Goal: Task Accomplishment & Management: Complete application form

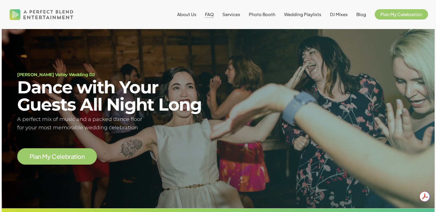
click at [214, 14] on span "FAQ" at bounding box center [209, 13] width 9 height 5
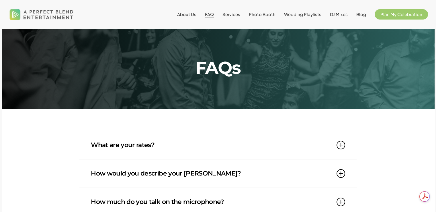
click at [341, 147] on icon at bounding box center [341, 145] width 9 height 9
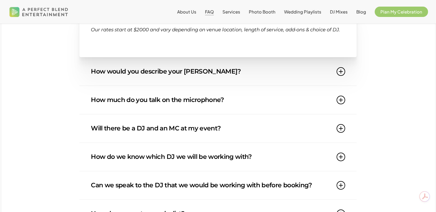
scroll to position [143, 0]
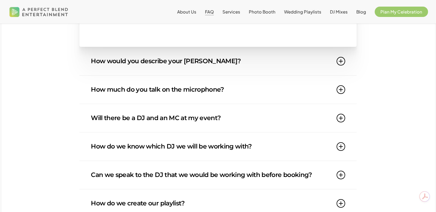
click at [344, 65] on icon at bounding box center [341, 61] width 9 height 9
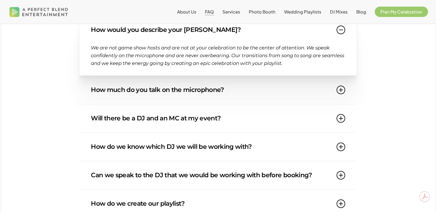
click at [341, 92] on icon at bounding box center [341, 89] width 9 height 9
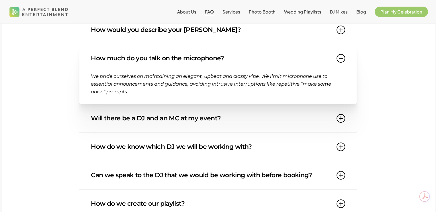
click at [345, 118] on icon at bounding box center [341, 118] width 9 height 9
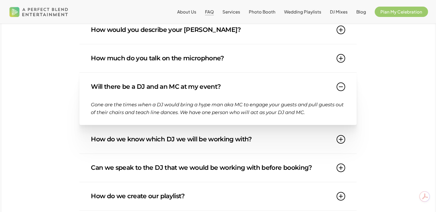
click at [345, 140] on icon at bounding box center [341, 139] width 9 height 9
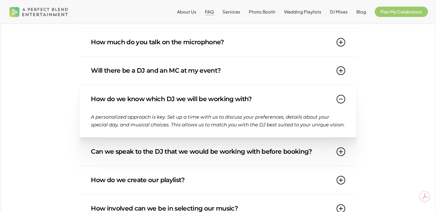
scroll to position [201, 0]
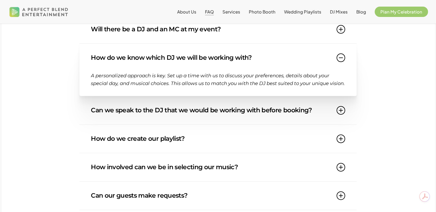
click at [340, 114] on icon at bounding box center [341, 110] width 9 height 9
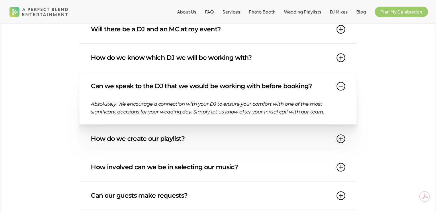
click at [342, 136] on icon at bounding box center [341, 138] width 9 height 9
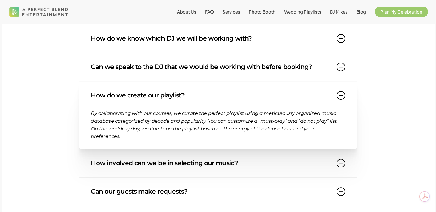
scroll to position [258, 0]
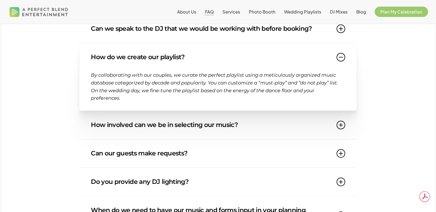
click at [345, 125] on icon at bounding box center [341, 124] width 9 height 9
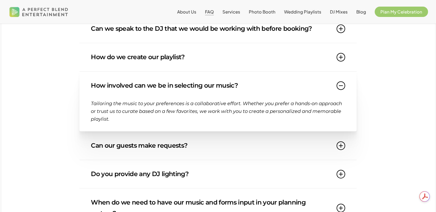
click at [342, 145] on icon at bounding box center [341, 145] width 9 height 9
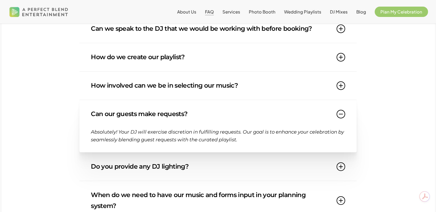
scroll to position [316, 0]
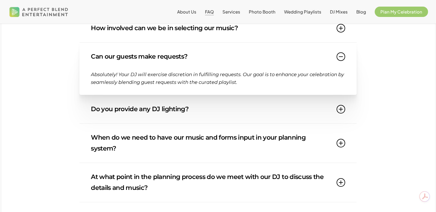
click at [343, 113] on icon at bounding box center [341, 109] width 9 height 9
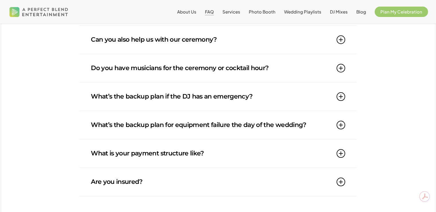
scroll to position [430, 0]
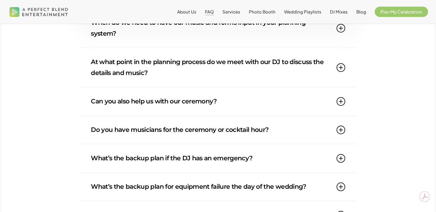
click at [341, 100] on icon at bounding box center [341, 101] width 9 height 9
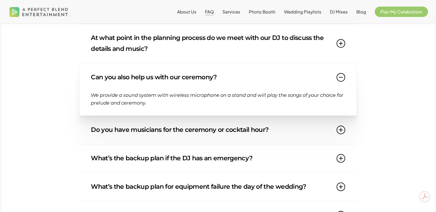
click at [338, 129] on icon at bounding box center [341, 129] width 9 height 9
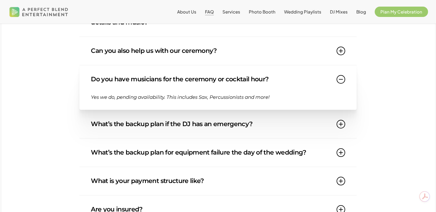
scroll to position [488, 0]
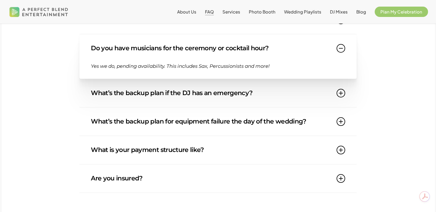
click at [343, 151] on icon at bounding box center [341, 149] width 9 height 9
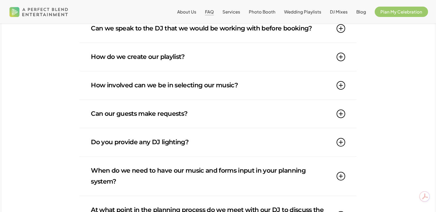
scroll to position [201, 0]
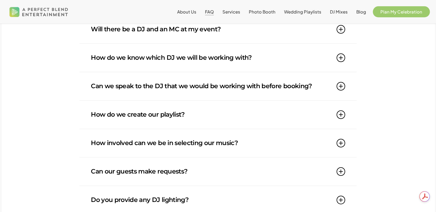
click at [404, 9] on span "Plan My Celebration" at bounding box center [402, 11] width 42 height 5
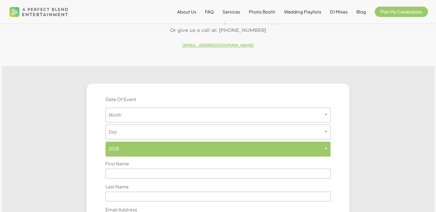
scroll to position [172, 0]
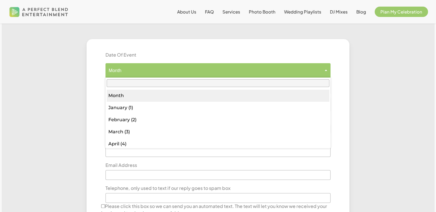
click at [183, 69] on span "Month" at bounding box center [218, 70] width 225 height 5
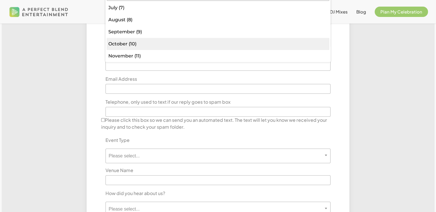
scroll to position [99, 0]
select select "**"
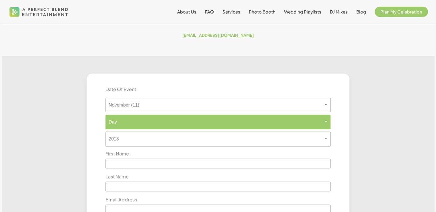
click at [166, 120] on span "Day" at bounding box center [218, 121] width 225 height 5
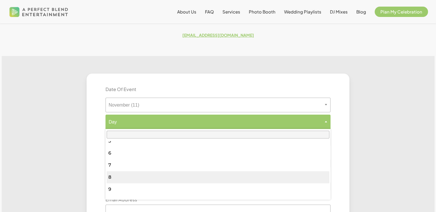
scroll to position [57, 0]
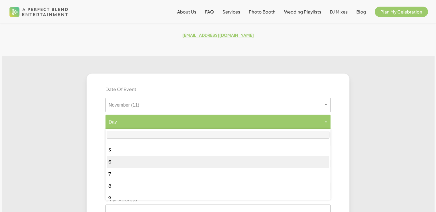
select select "*"
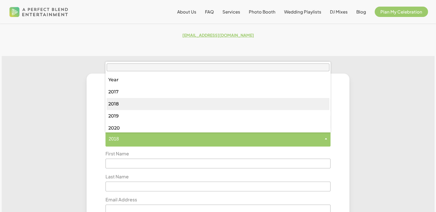
click at [140, 141] on span "2018" at bounding box center [218, 138] width 225 height 5
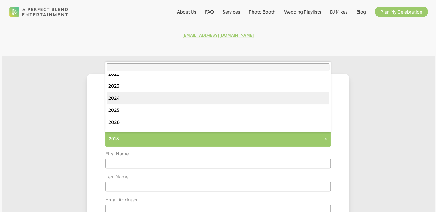
scroll to position [86, 0]
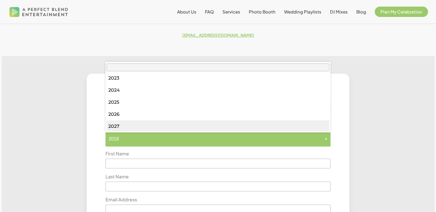
select select "****"
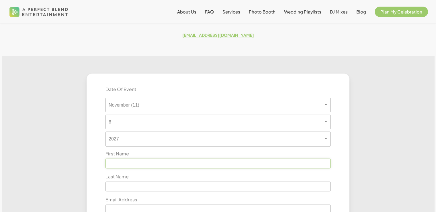
click at [127, 164] on input "text" at bounding box center [218, 163] width 225 height 10
type input "***"
type input "******"
type input "**********"
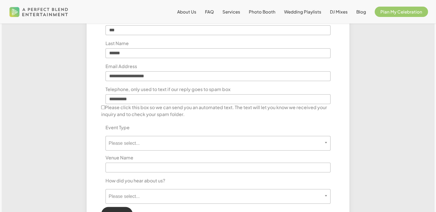
scroll to position [281, 0]
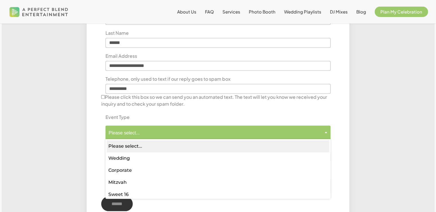
click at [141, 135] on span "Please select..." at bounding box center [218, 132] width 225 height 15
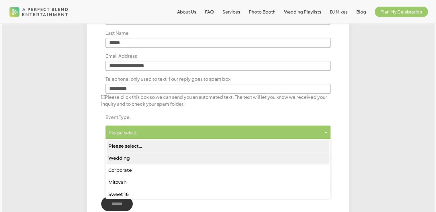
select select "*******"
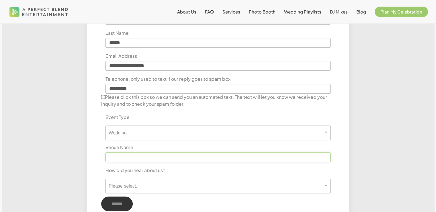
click at [136, 157] on input "text" at bounding box center [218, 157] width 225 height 10
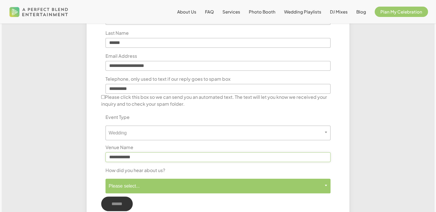
type input "**********"
click at [143, 186] on span "Please select..." at bounding box center [218, 185] width 225 height 5
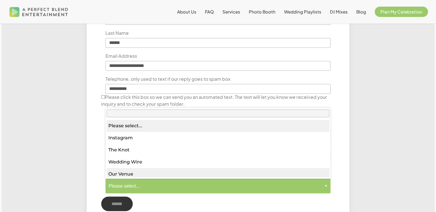
select select "*********"
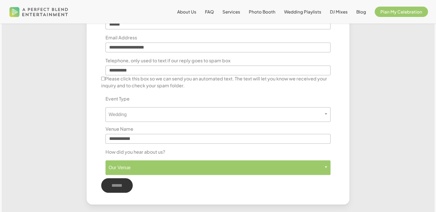
scroll to position [338, 0]
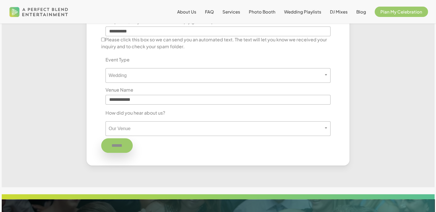
click at [114, 148] on input "******" at bounding box center [117, 145] width 32 height 15
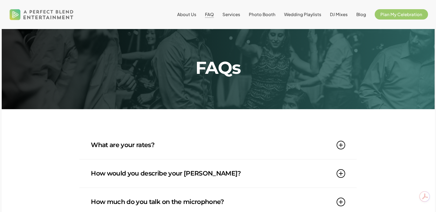
scroll to position [57, 0]
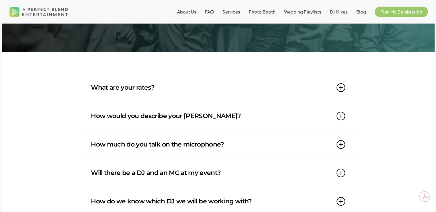
click at [339, 87] on icon at bounding box center [341, 87] width 9 height 9
